Goal: Transaction & Acquisition: Subscribe to service/newsletter

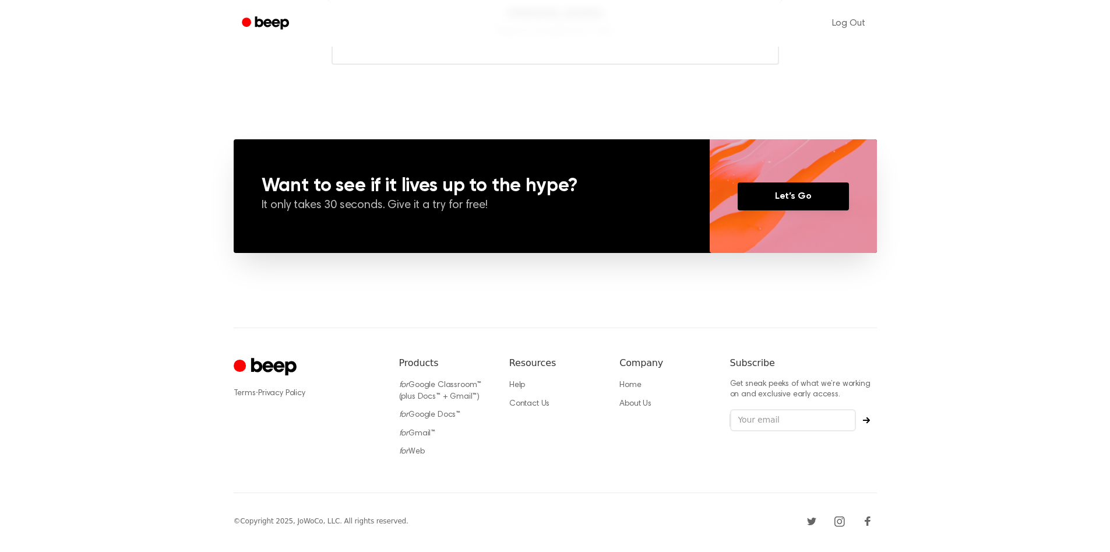
scroll to position [763, 0]
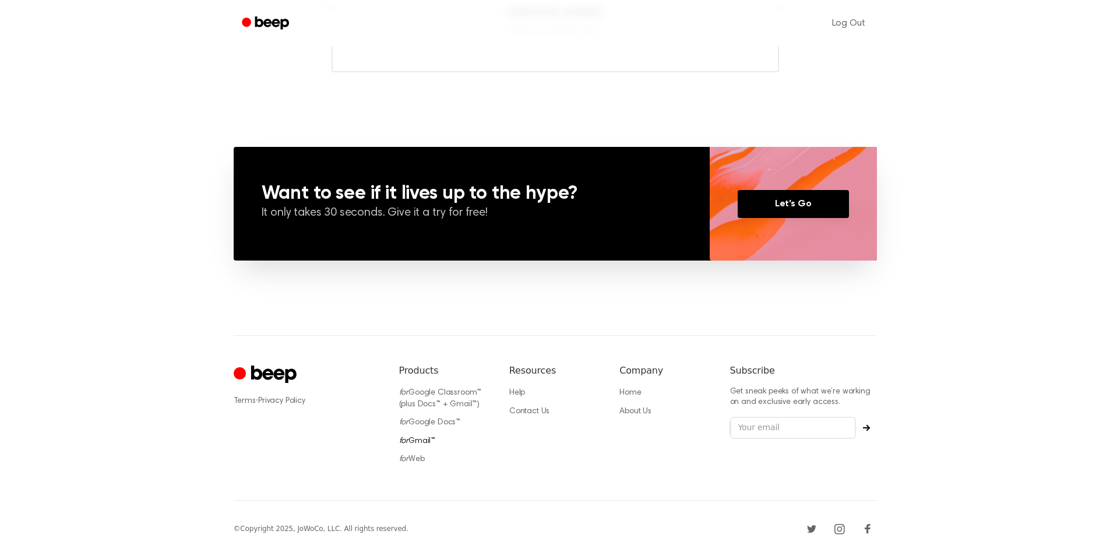
click at [422, 442] on link "for Gmail™" at bounding box center [417, 441] width 37 height 8
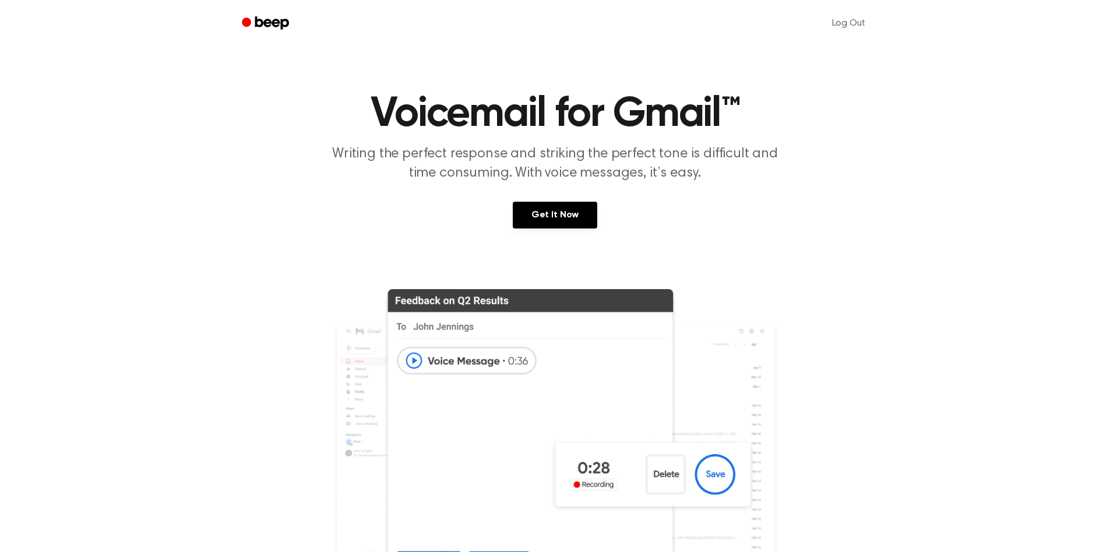
click at [422, 442] on img at bounding box center [556, 439] width 448 height 300
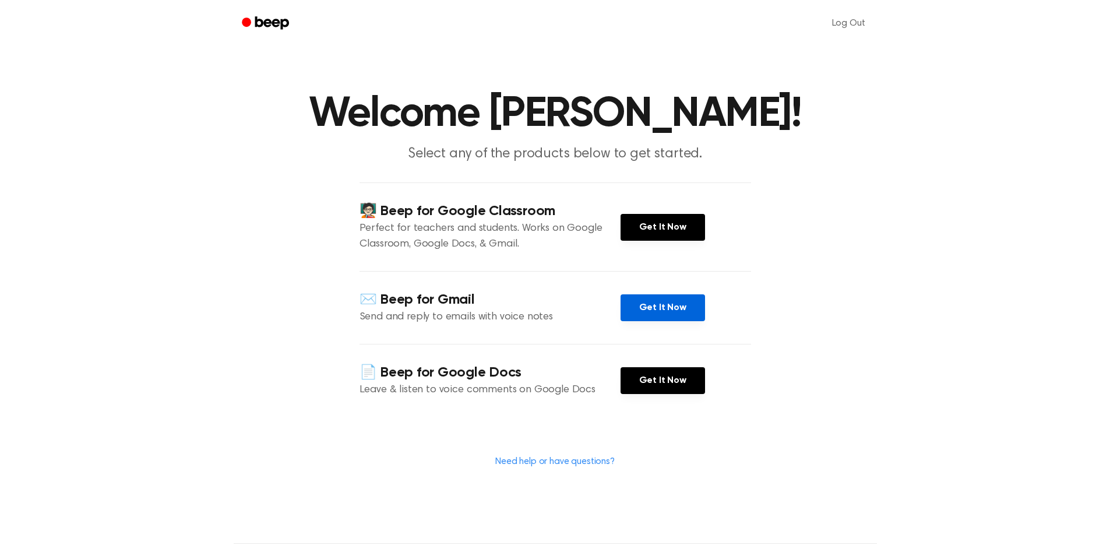
click at [660, 305] on link "Get It Now" at bounding box center [663, 307] width 84 height 27
click at [0, 0] on div "Log Out Welcome [PERSON_NAME]! Select any of the products below to get started.…" at bounding box center [555, 382] width 1110 height 765
